Goal: Entertainment & Leisure: Consume media (video, audio)

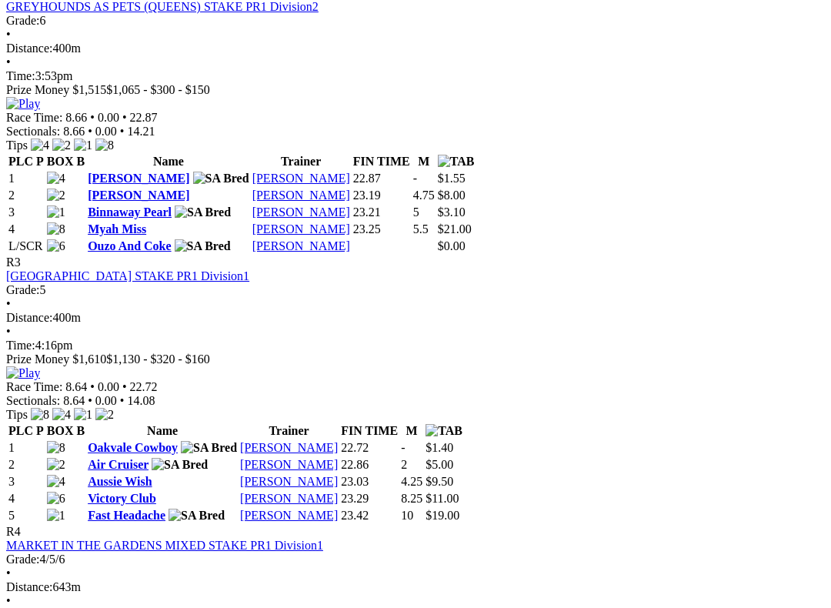
scroll to position [1025, 0]
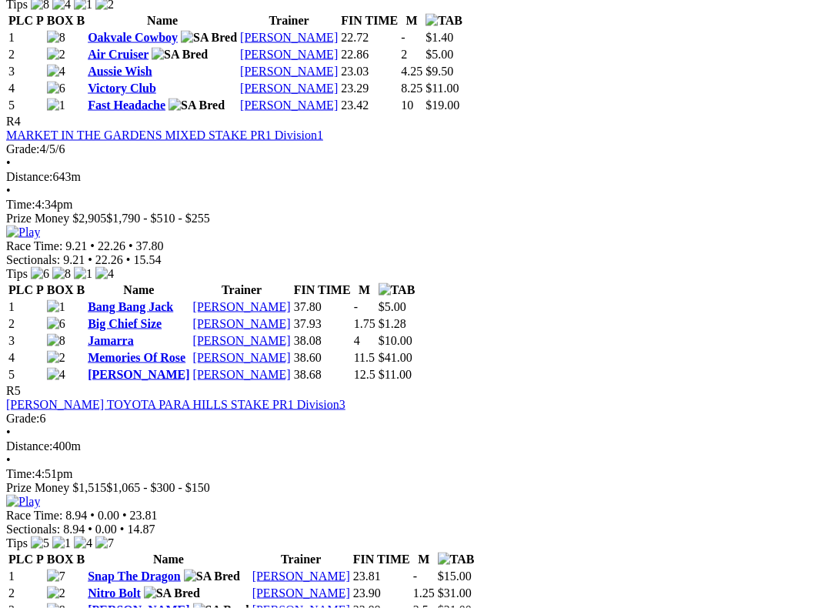
scroll to position [1443, 0]
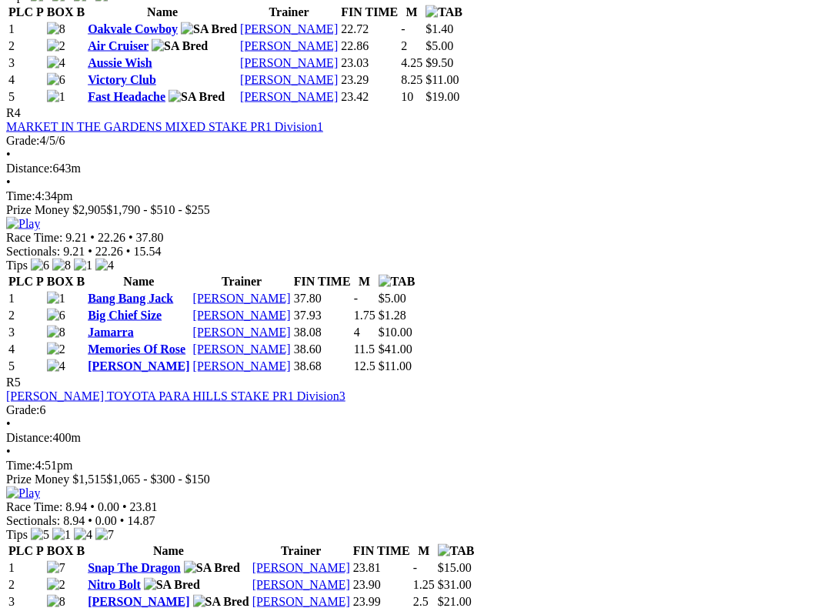
click at [595, 42] on div "R1 THE BUNYIP (QUEENS) STAKE PR1 Division1 Grade: 6 • Distance: 400m • Time: 3:…" at bounding box center [415, 569] width 819 height 2544
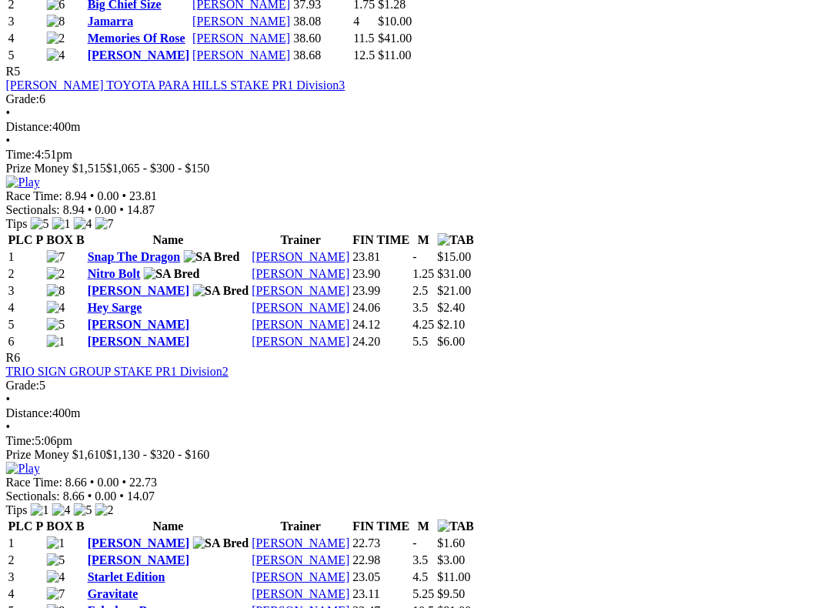
scroll to position [1753, 46]
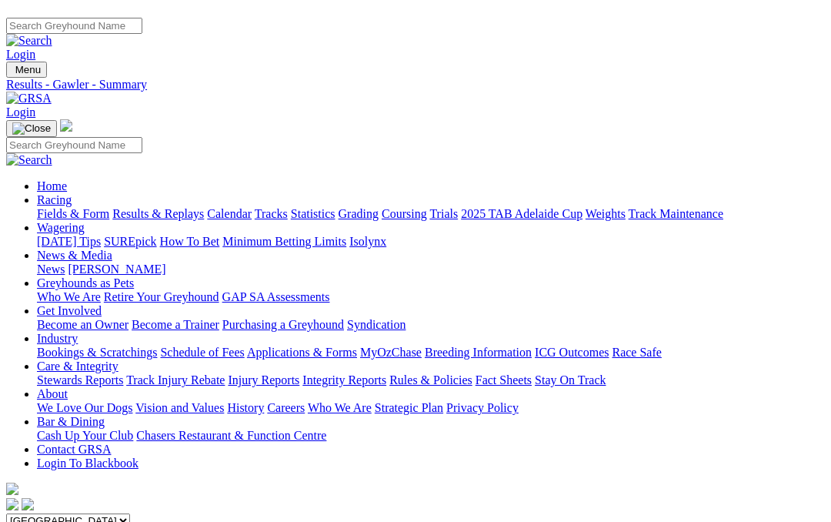
scroll to position [0, 70]
